Goal: Task Accomplishment & Management: Use online tool/utility

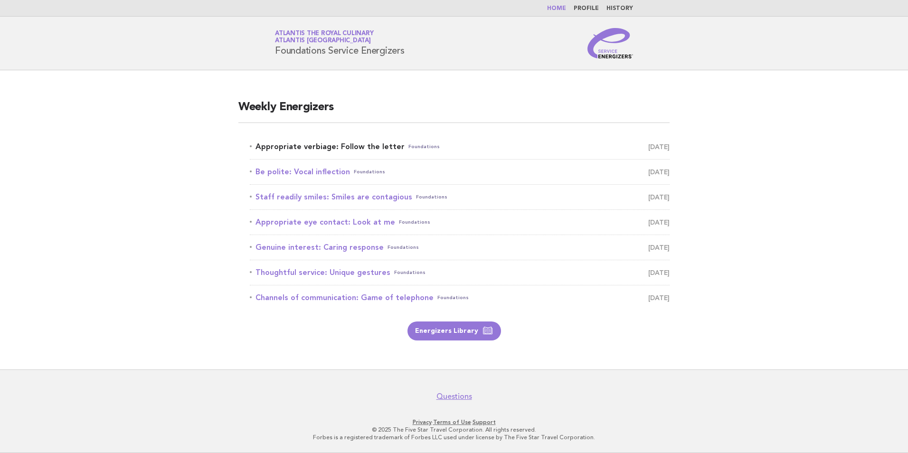
click at [353, 149] on link "Appropriate verbiage: Follow the letter Foundations August 23" at bounding box center [460, 146] width 420 height 13
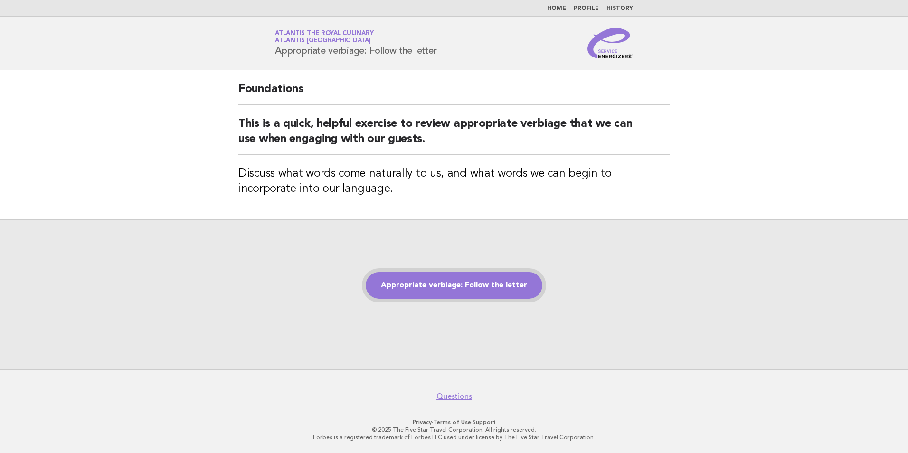
click at [475, 290] on link "Appropriate verbiage: Follow the letter" at bounding box center [453, 285] width 177 height 27
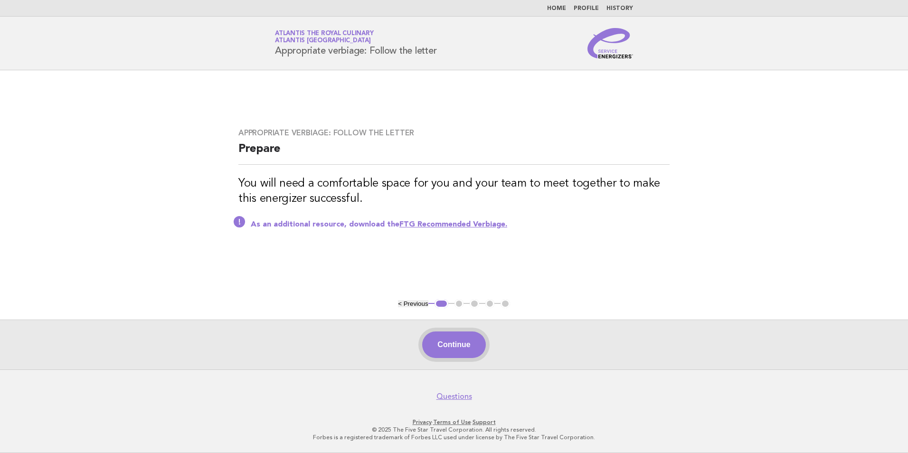
click at [433, 340] on button "Continue" at bounding box center [453, 344] width 63 height 27
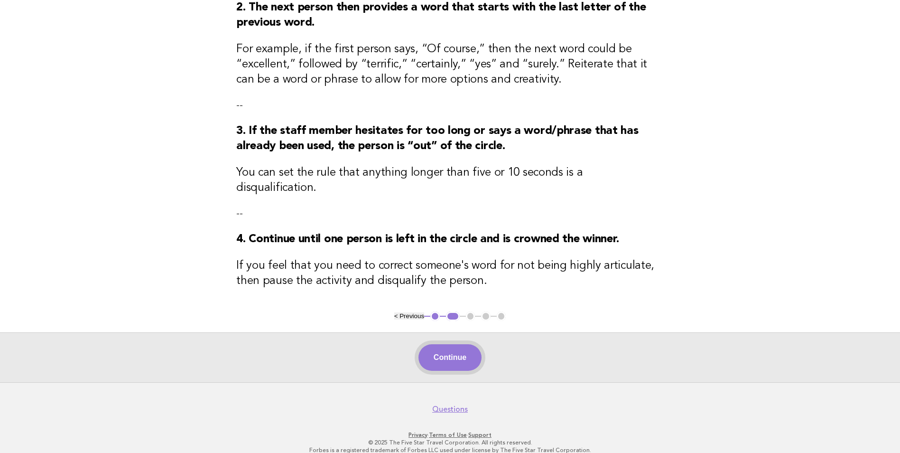
click at [438, 344] on button "Continue" at bounding box center [450, 357] width 63 height 27
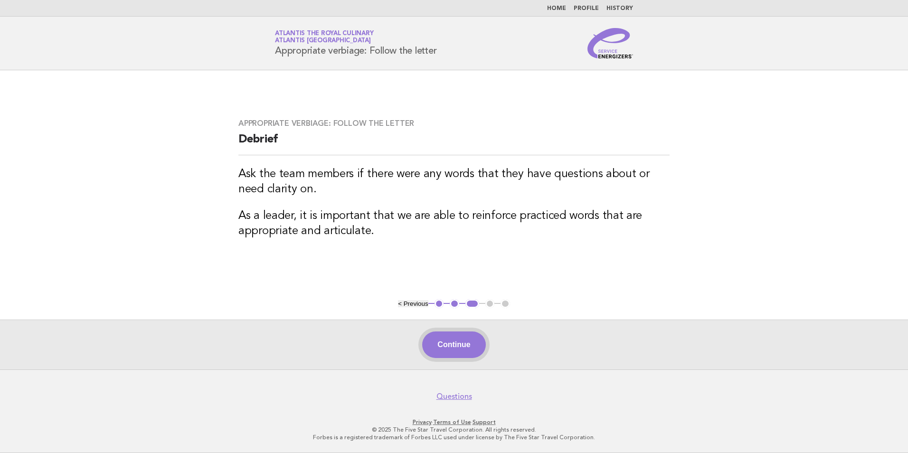
click at [469, 344] on button "Continue" at bounding box center [453, 344] width 63 height 27
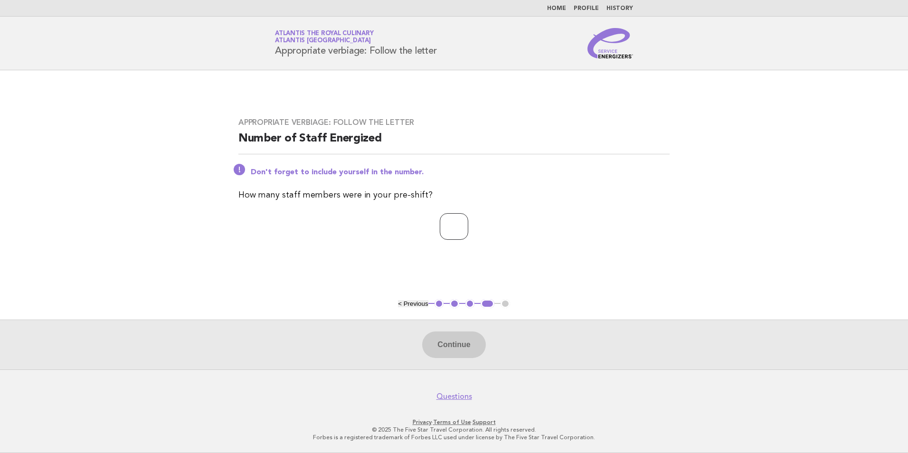
click at [460, 230] on input "number" at bounding box center [454, 226] width 28 height 27
click at [449, 230] on input "number" at bounding box center [454, 226] width 28 height 27
type input "**"
click at [463, 342] on button "Continue" at bounding box center [453, 344] width 63 height 27
